Goal: Task Accomplishment & Management: Use online tool/utility

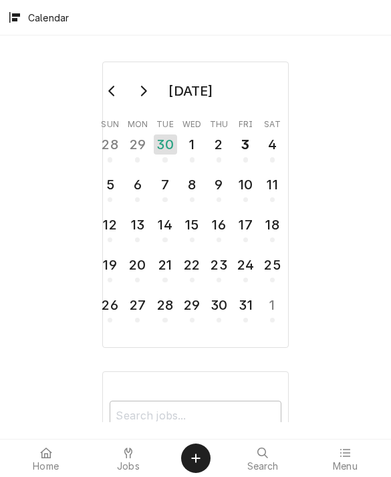
scroll to position [282, 0]
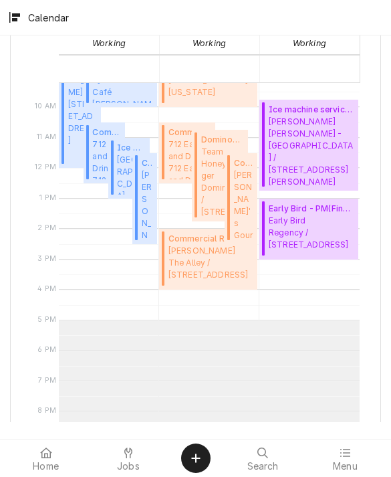
click at [126, 461] on span "Jobs" at bounding box center [128, 466] width 23 height 11
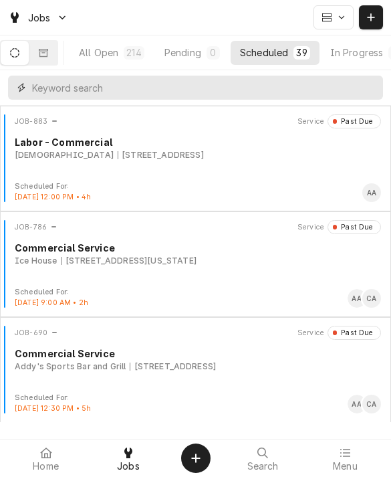
click at [56, 92] on input "Dynamic Content Wrapper" at bounding box center [204, 88] width 345 height 24
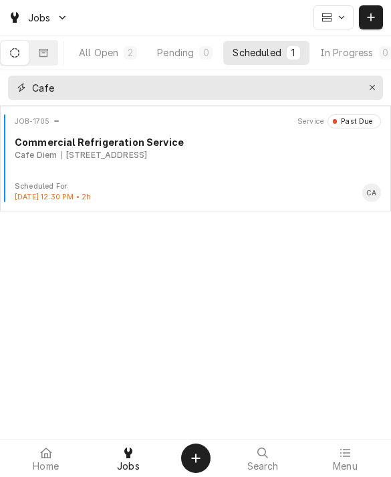
type input "Cafe"
click at [115, 52] on div "All Open" at bounding box center [98, 53] width 39 height 14
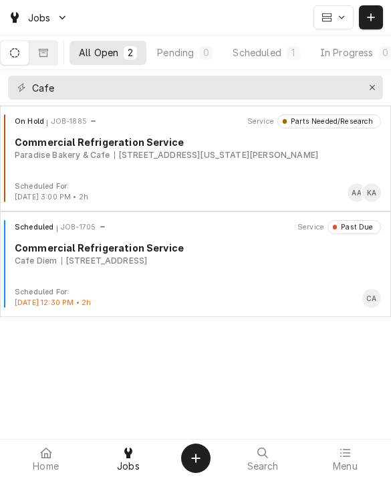
click at [58, 255] on div "Cafe Diem 9839 S 96th St Unit 109, Papillion, NE 68046" at bounding box center [198, 261] width 367 height 12
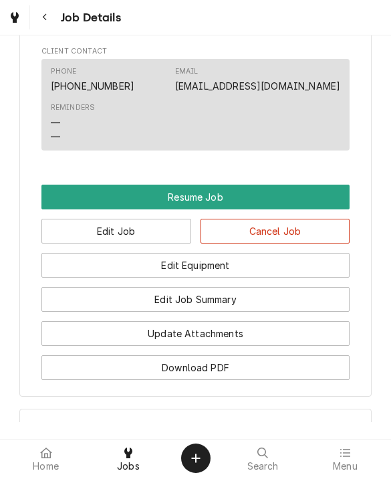
scroll to position [1002, 0]
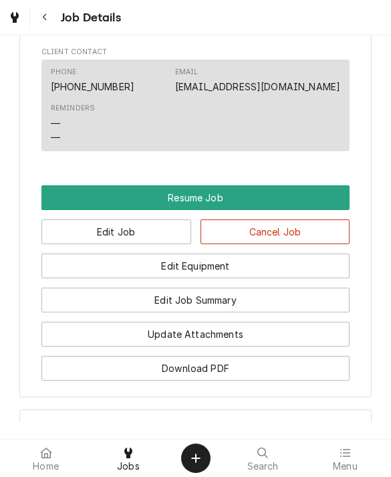
click at [67, 271] on button "Edit Equipment" at bounding box center [195, 266] width 309 height 25
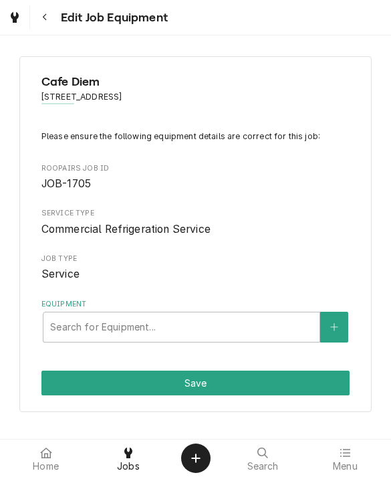
scroll to position [5, 0]
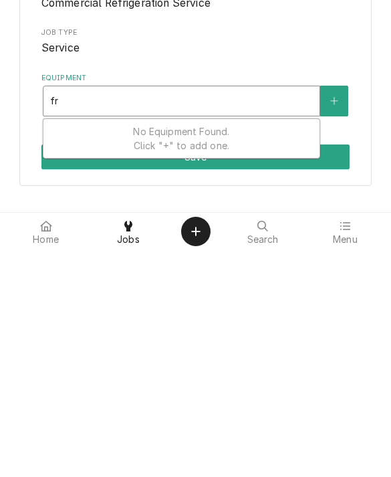
type input "f"
type input "t"
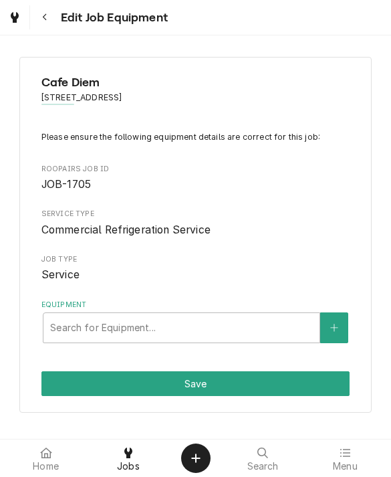
click at [21, 366] on div "Cafe Diem [STREET_ADDRESS] Please ensure the following equipment details are co…" at bounding box center [195, 235] width 353 height 357
